Goal: Task Accomplishment & Management: Use online tool/utility

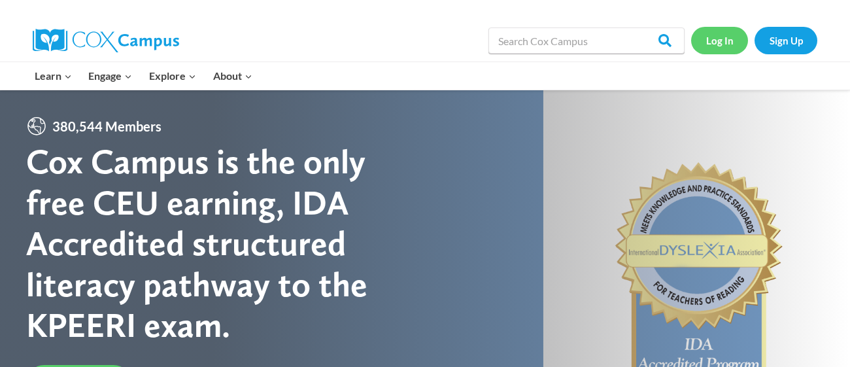
click at [713, 42] on link "Log In" at bounding box center [719, 40] width 57 height 27
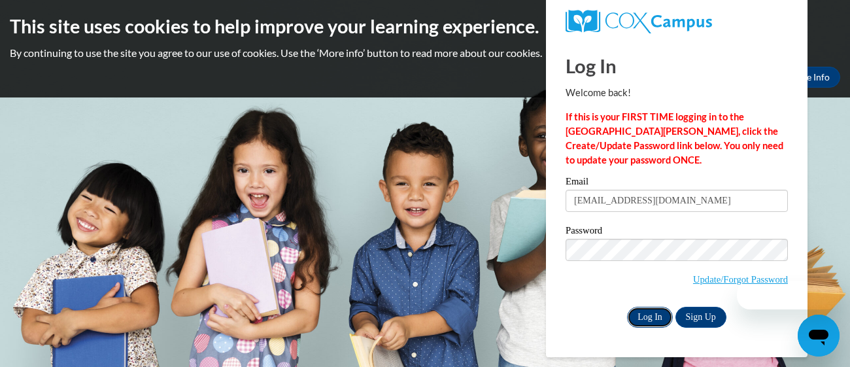
click at [641, 322] on input "Log In" at bounding box center [650, 317] width 46 height 21
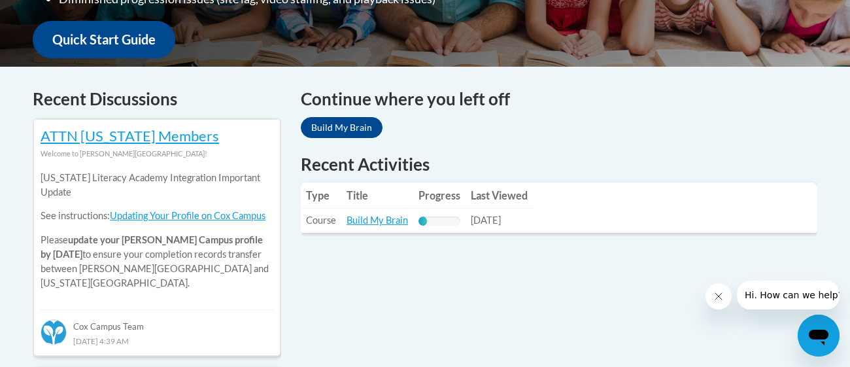
scroll to position [491, 0]
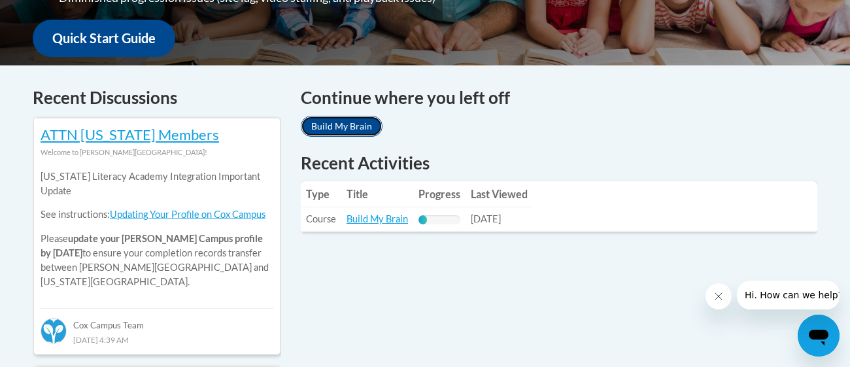
click at [342, 126] on link "Build My Brain" at bounding box center [342, 126] width 82 height 21
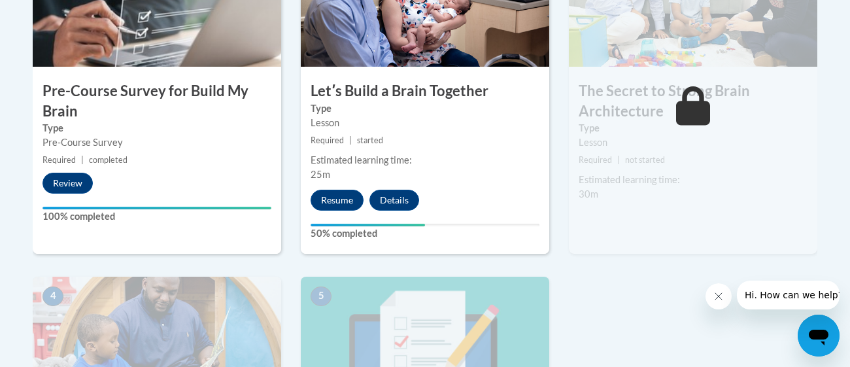
scroll to position [507, 0]
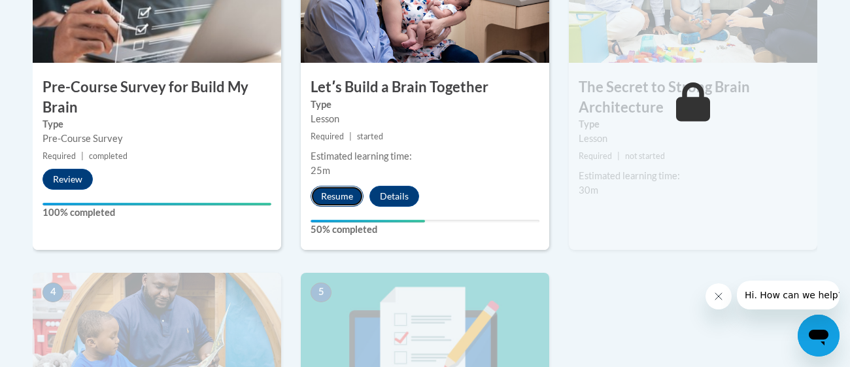
click at [344, 198] on button "Resume" at bounding box center [337, 196] width 53 height 21
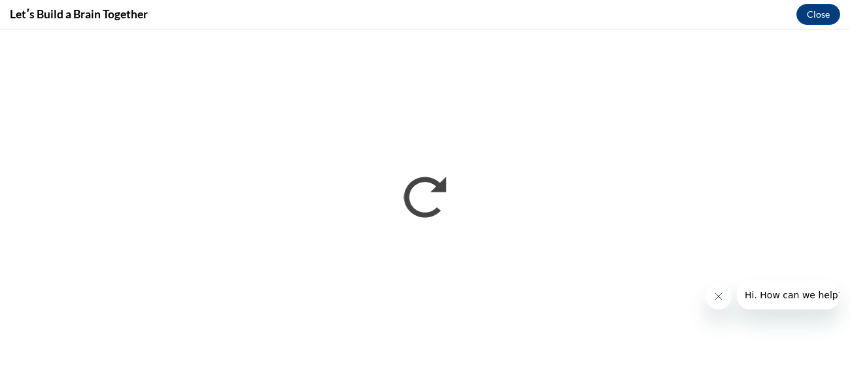
scroll to position [0, 0]
click at [726, 294] on button "Close message from company" at bounding box center [718, 296] width 26 height 26
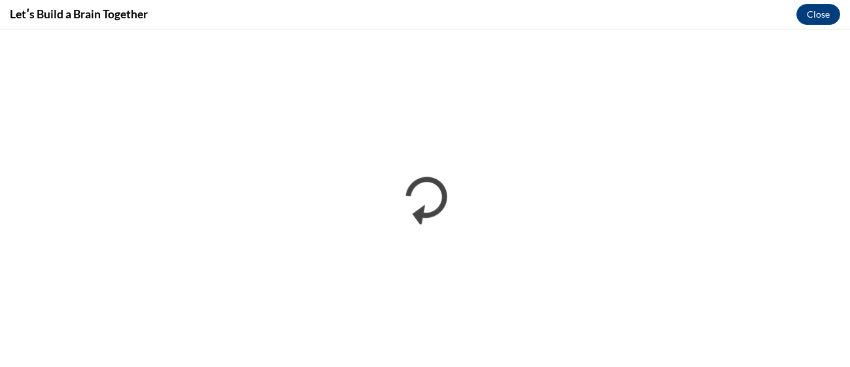
click button "Open messaging window" at bounding box center [819, 335] width 42 height 42
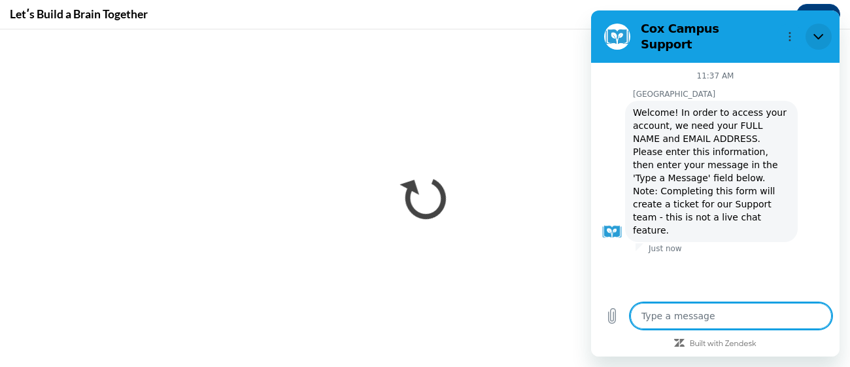
click at [813, 31] on icon "Close" at bounding box center [818, 36] width 10 height 10
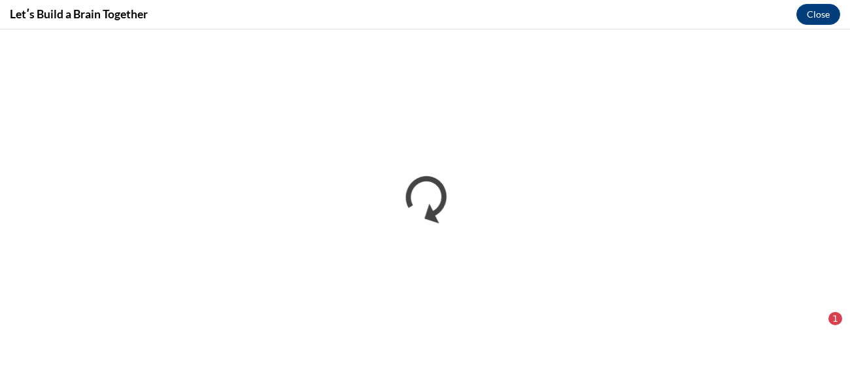
scroll to position [217, 0]
click at [841, 313] on div "1" at bounding box center [829, 318] width 26 height 13
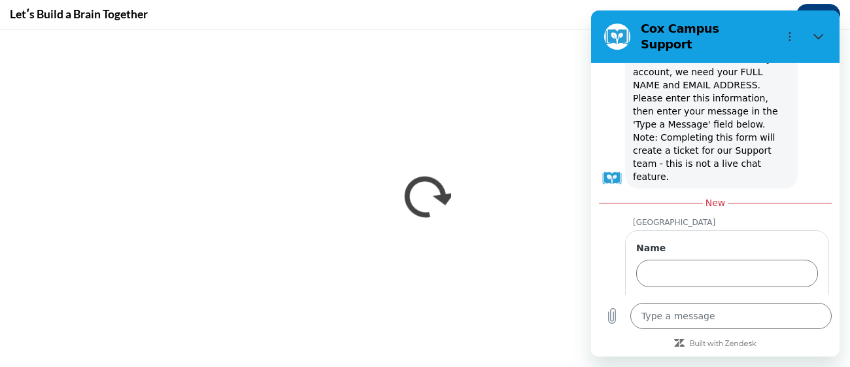
scroll to position [57, 0]
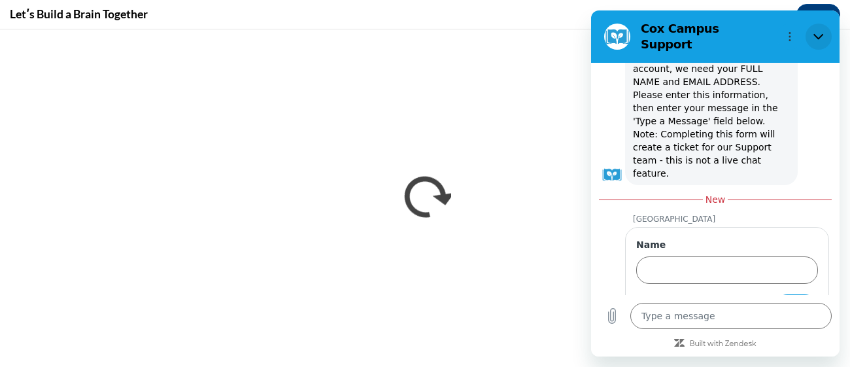
click at [815, 34] on icon "Close" at bounding box center [818, 37] width 10 height 6
type textarea "x"
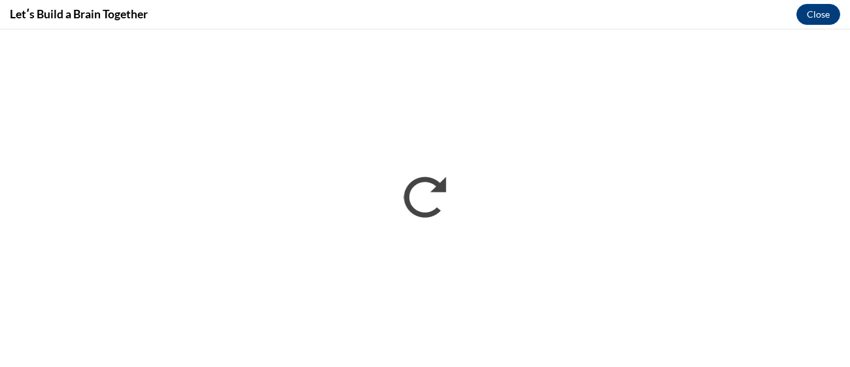
click button "Open messaging window" at bounding box center [819, 335] width 42 height 42
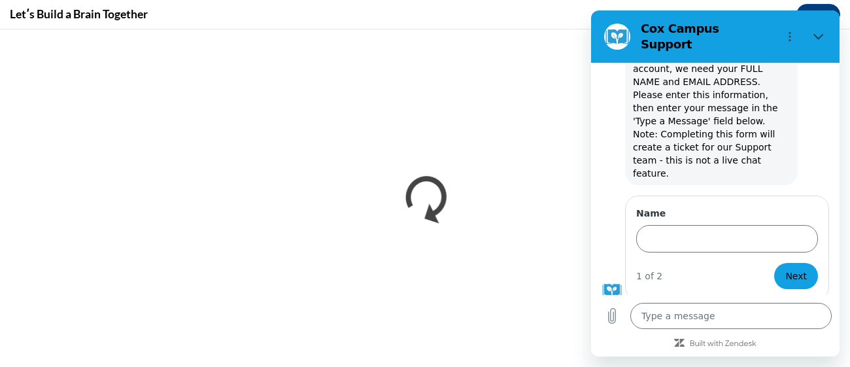
scroll to position [25, 0]
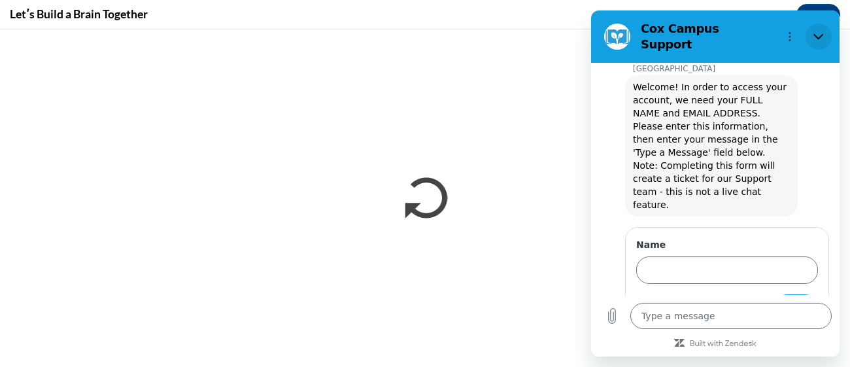
click at [823, 39] on button "Close" at bounding box center [818, 37] width 26 height 26
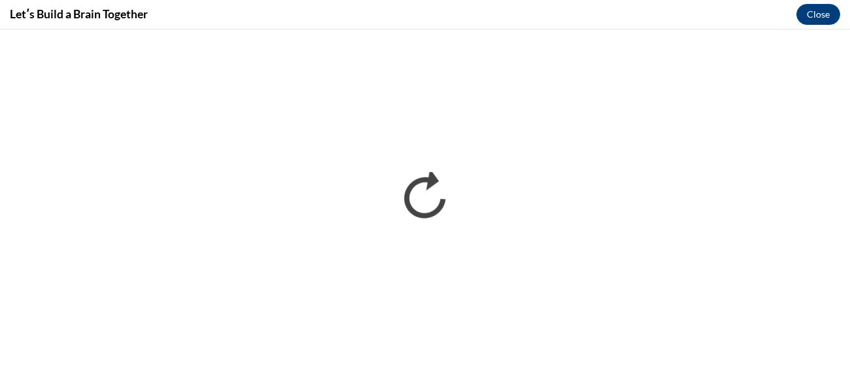
scroll to position [57, 0]
type textarea "x"
